Goal: Task Accomplishment & Management: Manage account settings

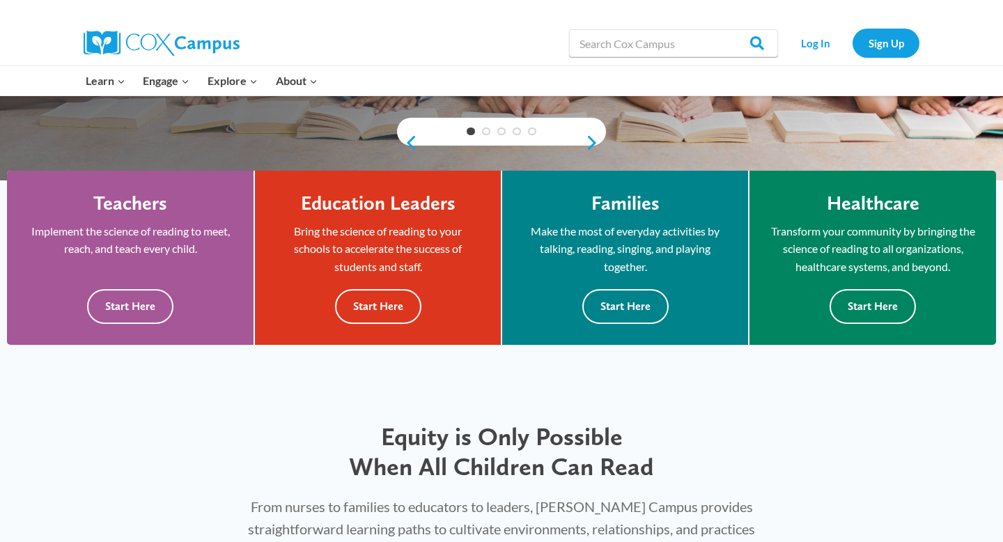
scroll to position [314, 0]
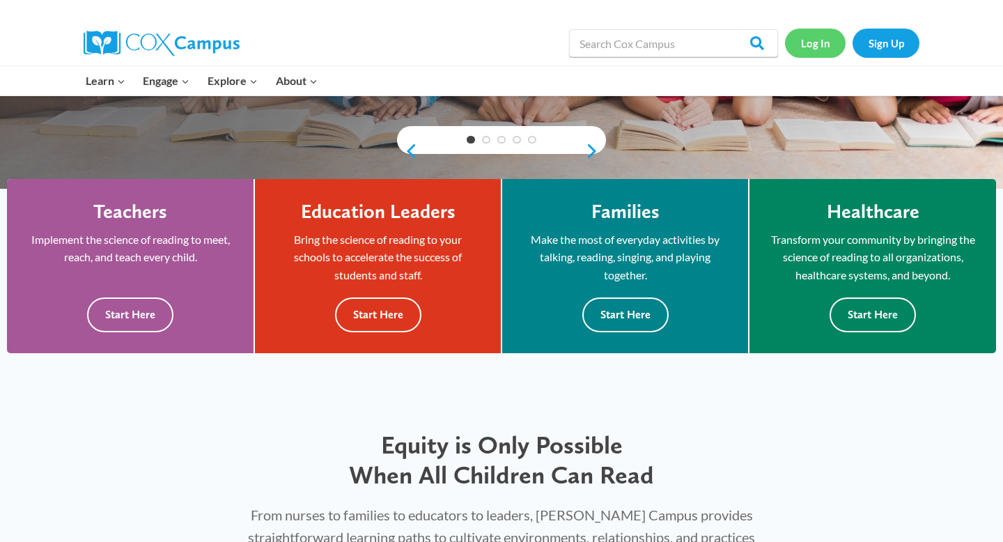
click at [817, 50] on link "Log In" at bounding box center [815, 43] width 61 height 29
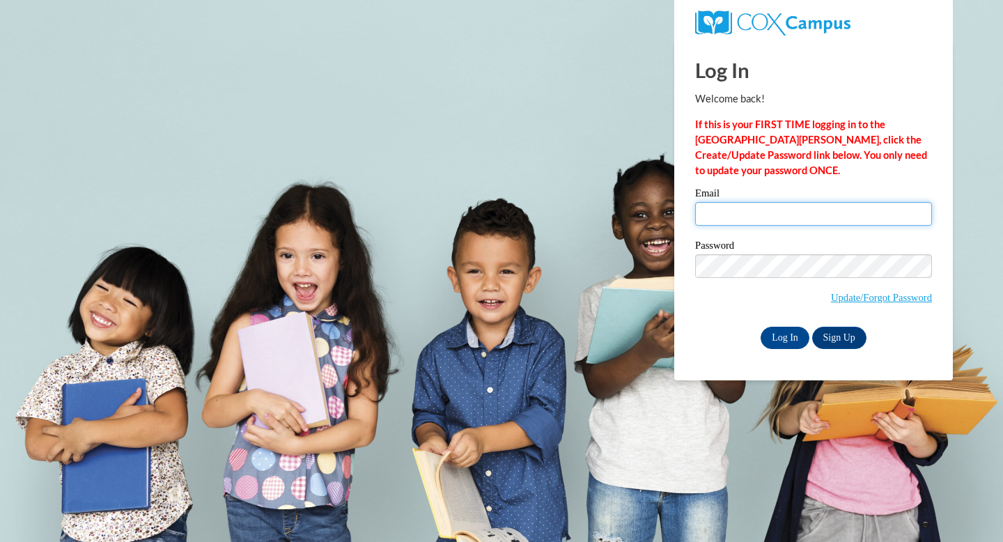
click at [775, 212] on input "Email" at bounding box center [813, 214] width 237 height 24
type input "shenayglover@gmail.com"
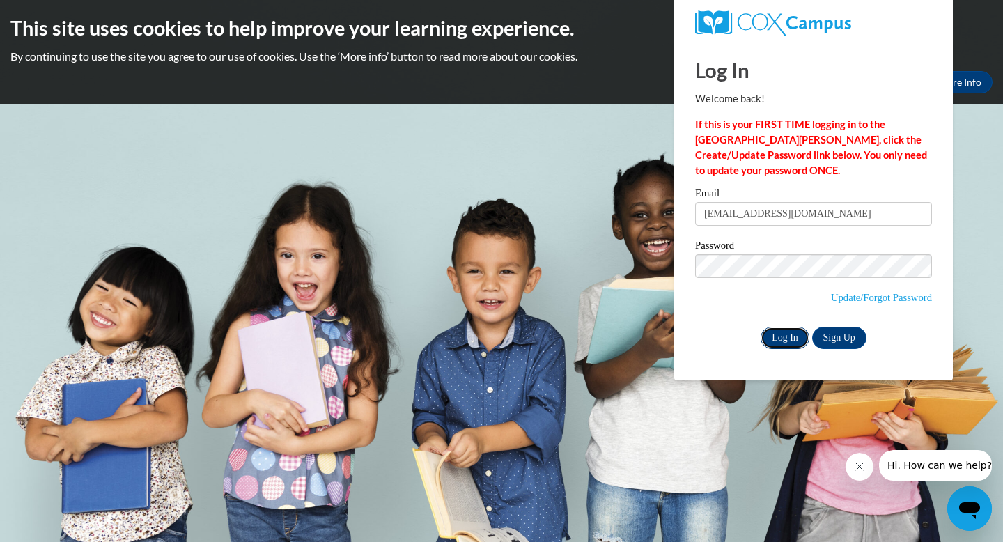
click at [785, 337] on input "Log In" at bounding box center [785, 338] width 49 height 22
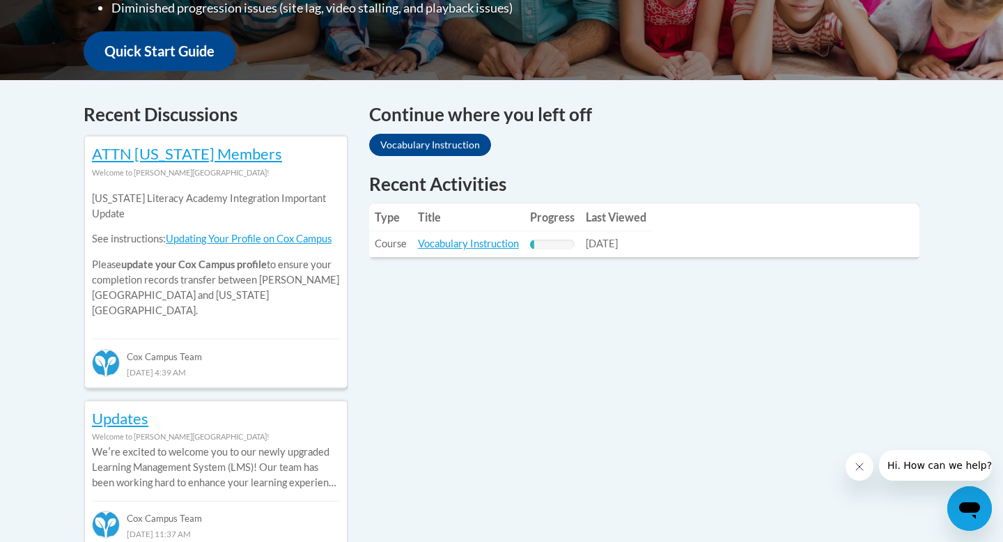
scroll to position [533, 0]
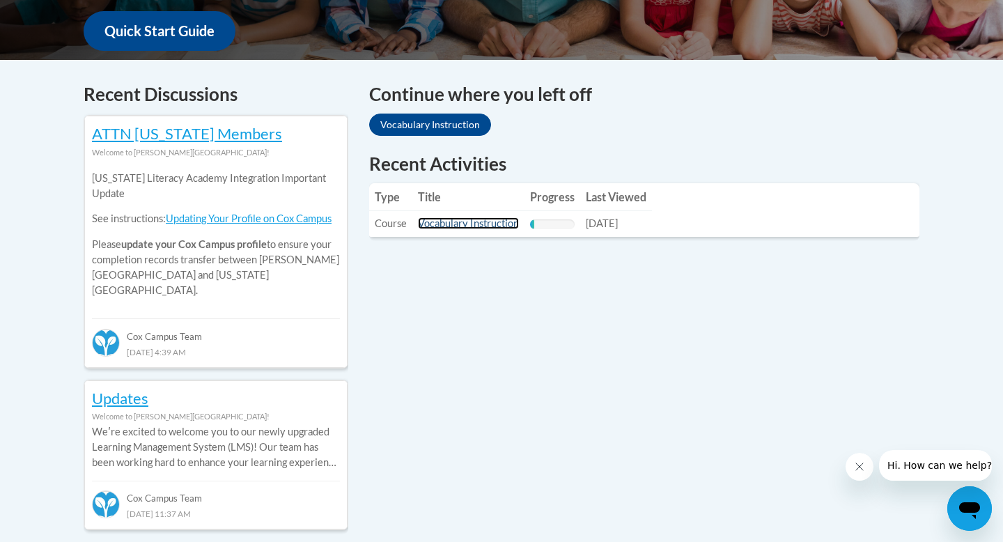
click at [444, 224] on link "Vocabulary Instruction" at bounding box center [468, 223] width 101 height 12
